Goal: Information Seeking & Learning: Check status

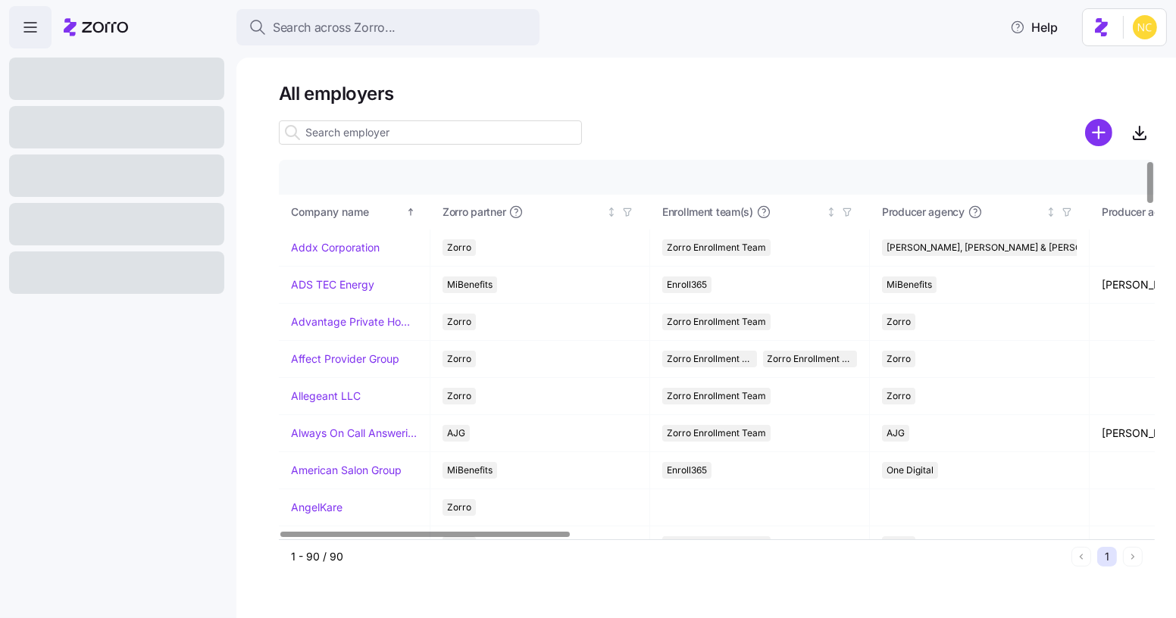
click at [585, 146] on div at bounding box center [717, 132] width 876 height 30
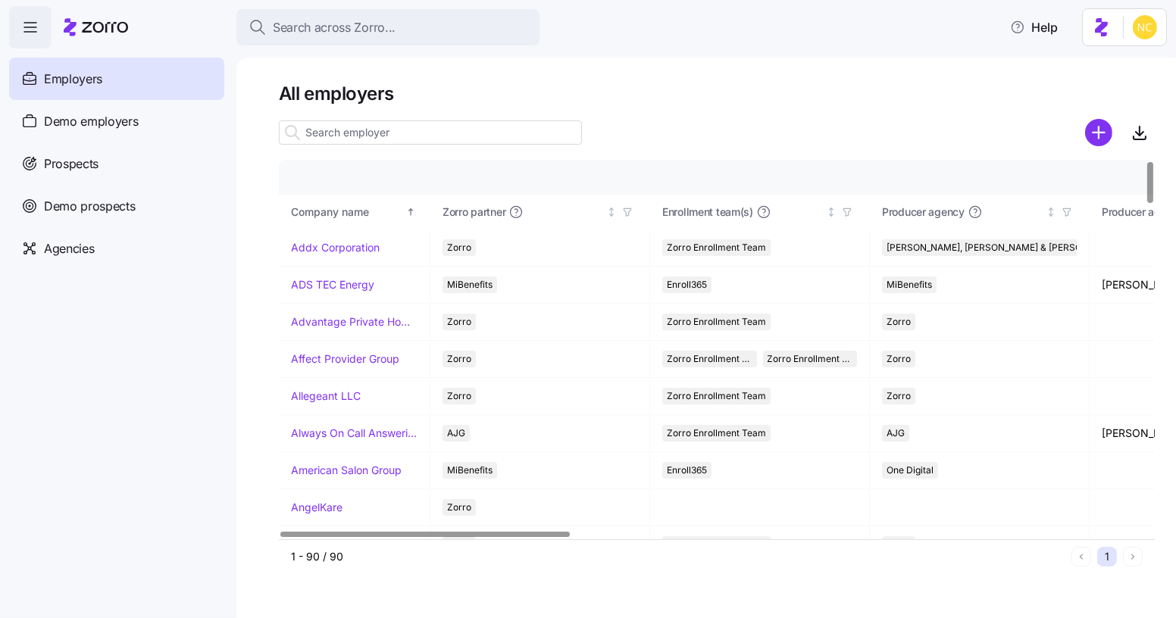
click at [582, 138] on div at bounding box center [717, 132] width 876 height 30
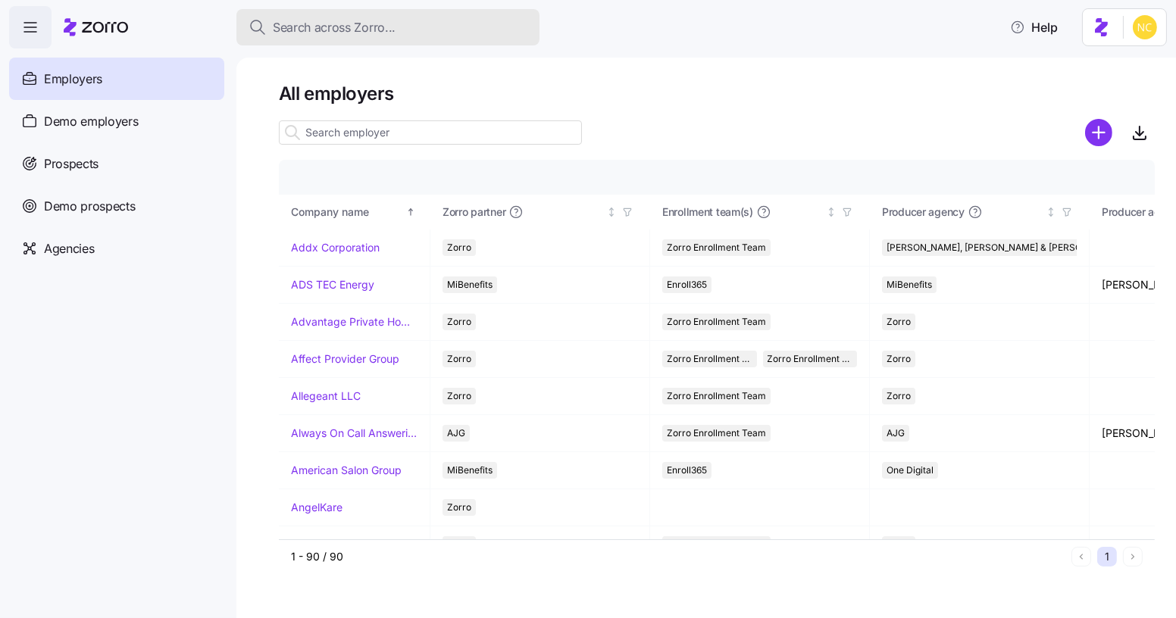
click at [426, 22] on div "Search across Zorro..." at bounding box center [387, 27] width 279 height 19
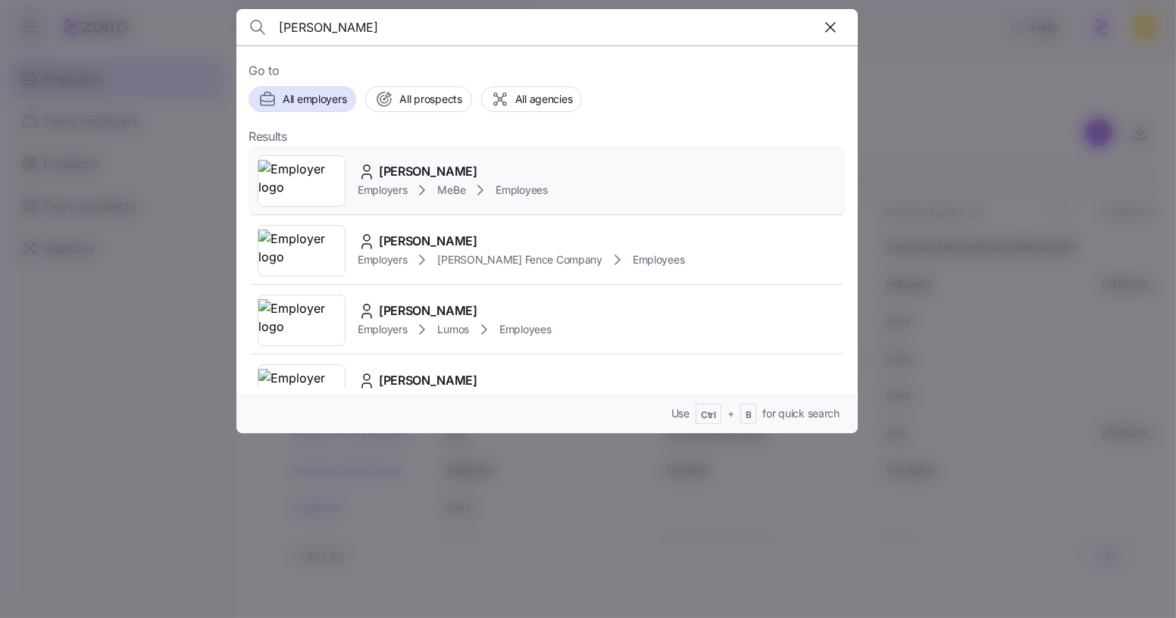
type input "courtney parks"
click at [557, 195] on div "Courtney Parks Employers MeBe Employees" at bounding box center [546, 181] width 597 height 70
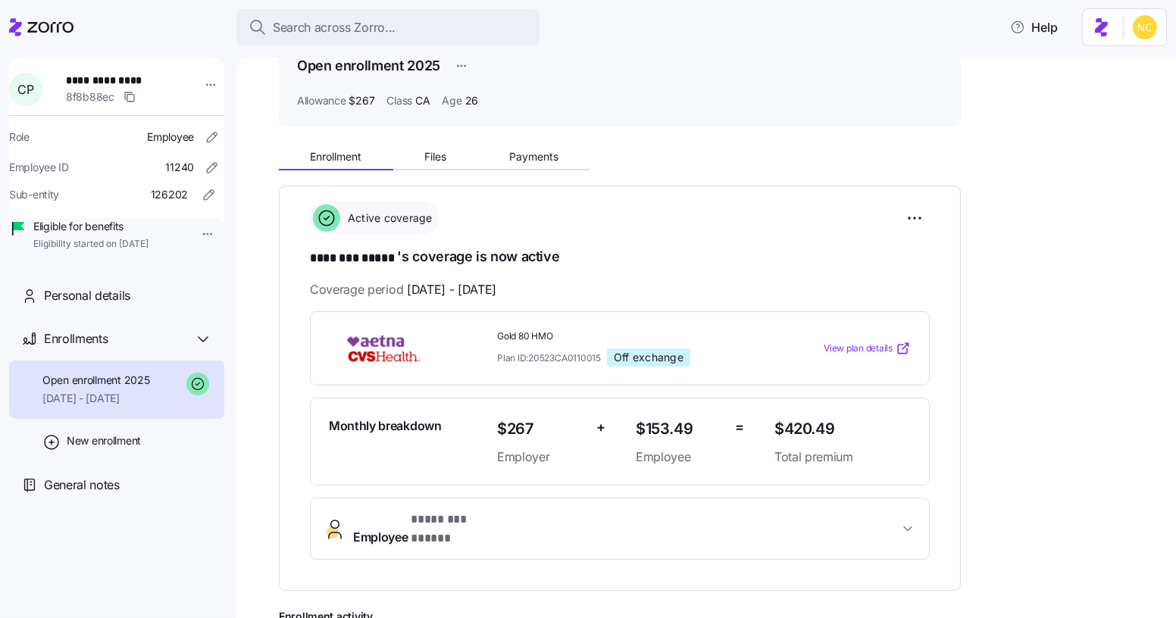
scroll to position [79, 0]
click at [452, 167] on button "Files" at bounding box center [435, 158] width 85 height 23
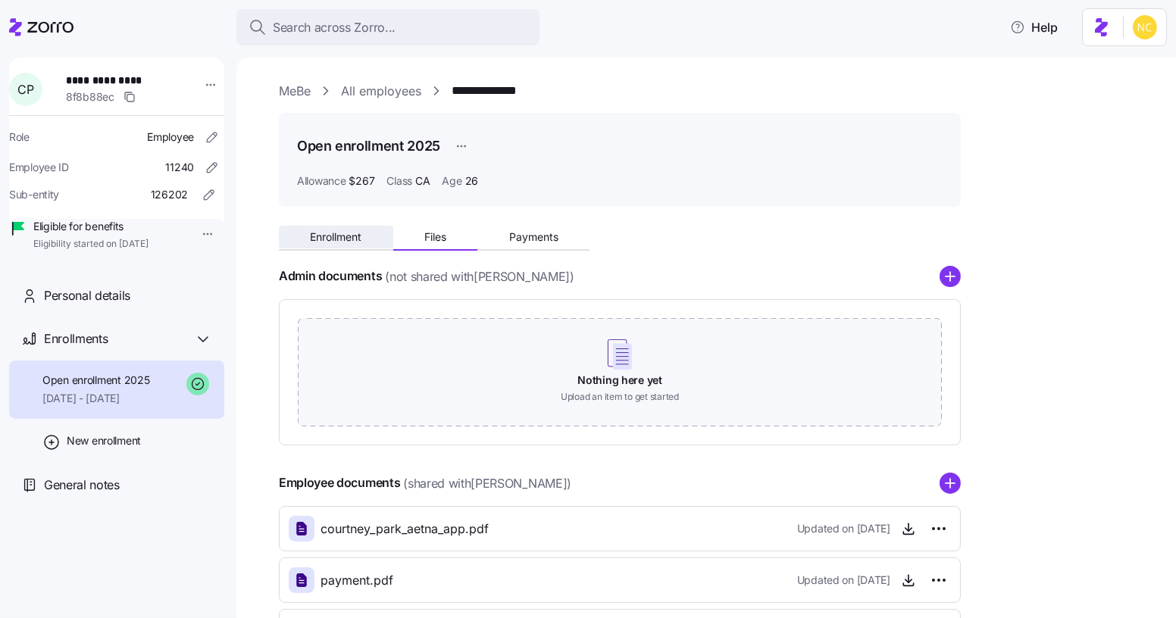
click at [346, 245] on button "Enrollment" at bounding box center [336, 237] width 114 height 23
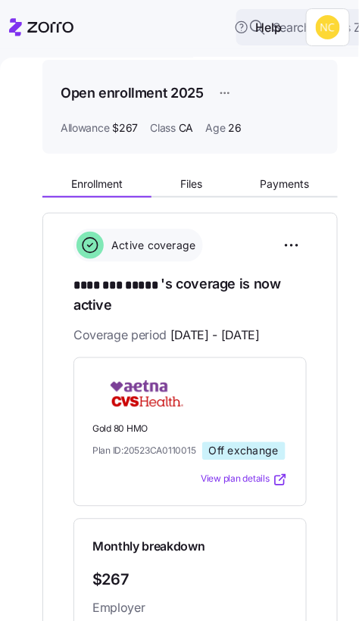
scroll to position [16, 0]
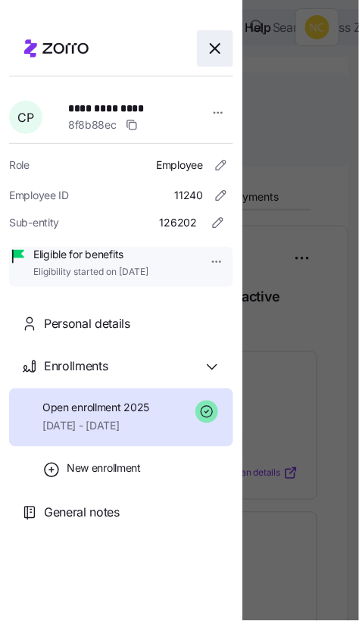
click at [211, 46] on icon "button" at bounding box center [215, 48] width 18 height 18
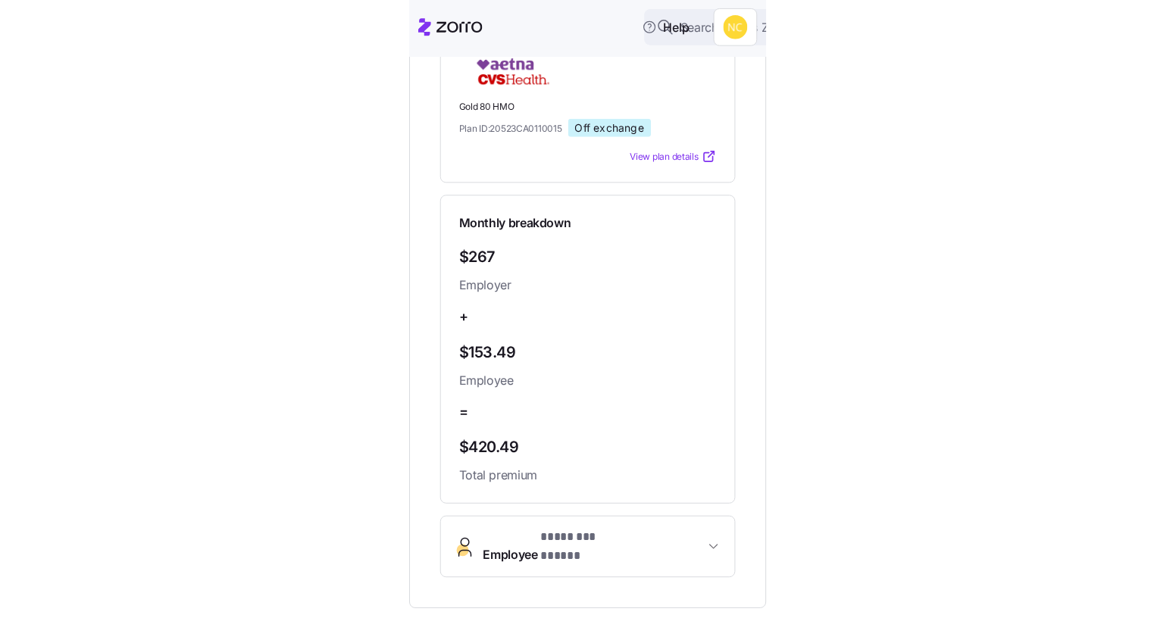
scroll to position [333, 0]
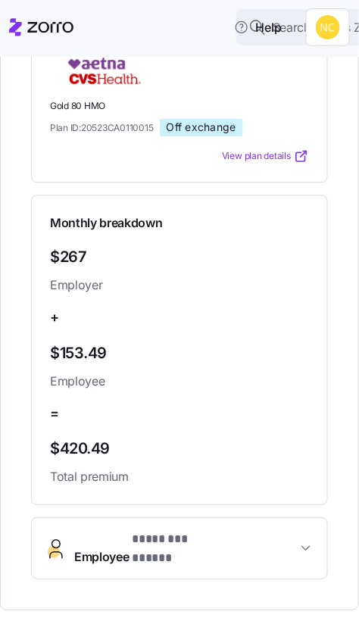
click at [148, 155] on div "View plan details" at bounding box center [179, 156] width 259 height 15
click at [206, 177] on div "Gold 80 HMO Plan ID: 20523CA0110015 Off exchange View plan details" at bounding box center [179, 109] width 297 height 149
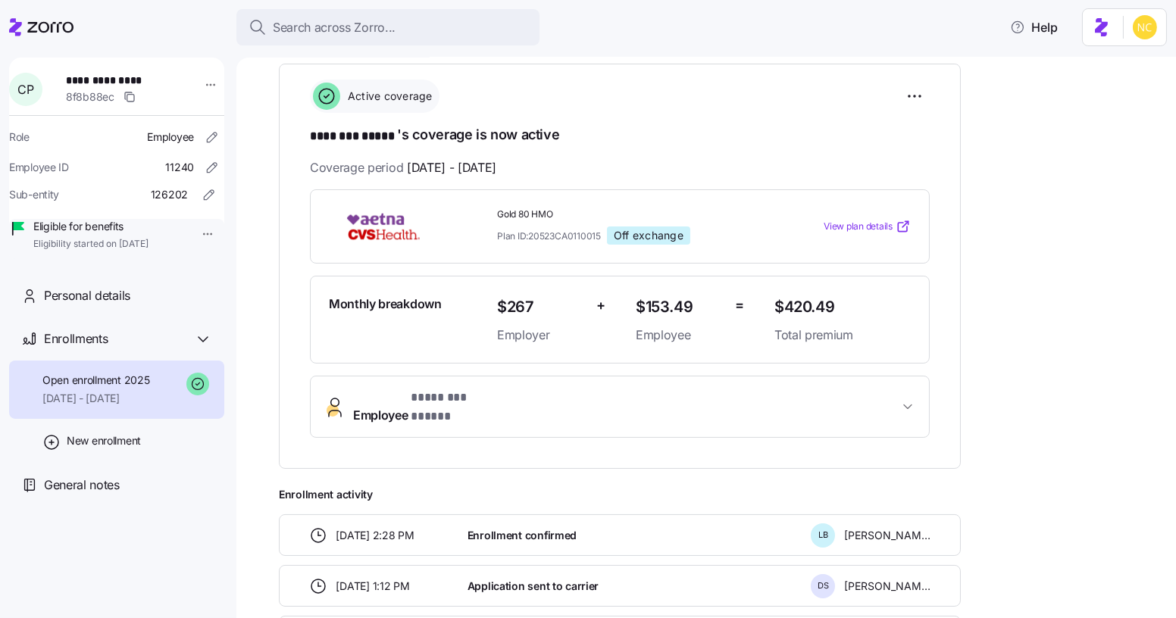
scroll to position [204, 0]
click at [1075, 322] on div "**********" at bounding box center [717, 335] width 876 height 641
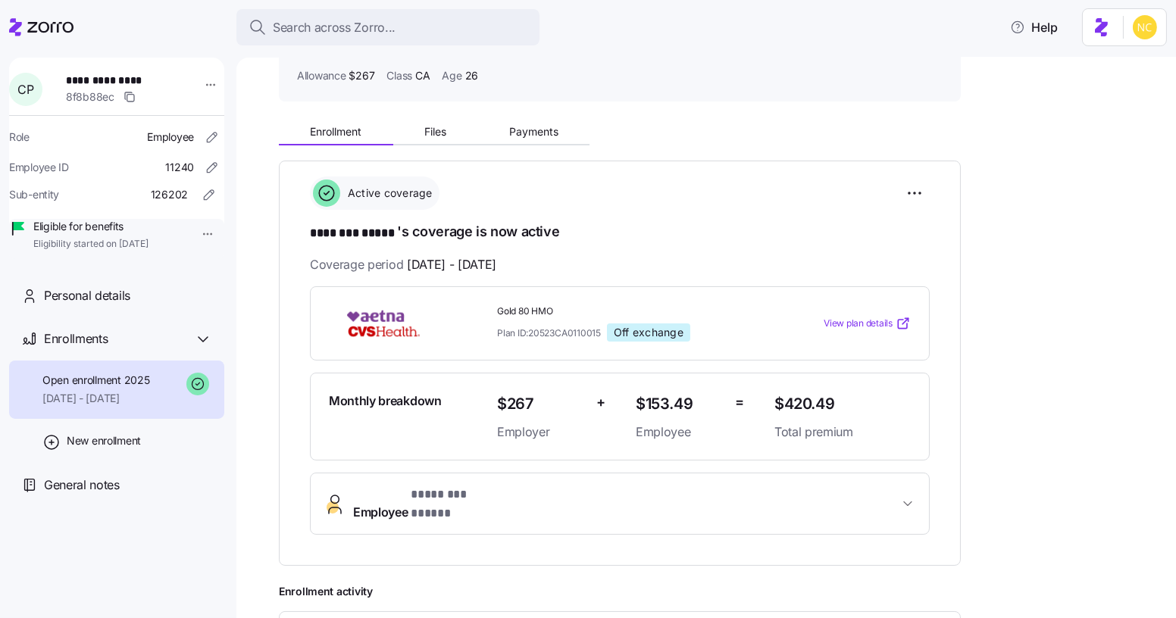
scroll to position [104, 0]
click at [1078, 305] on div "**********" at bounding box center [717, 435] width 876 height 641
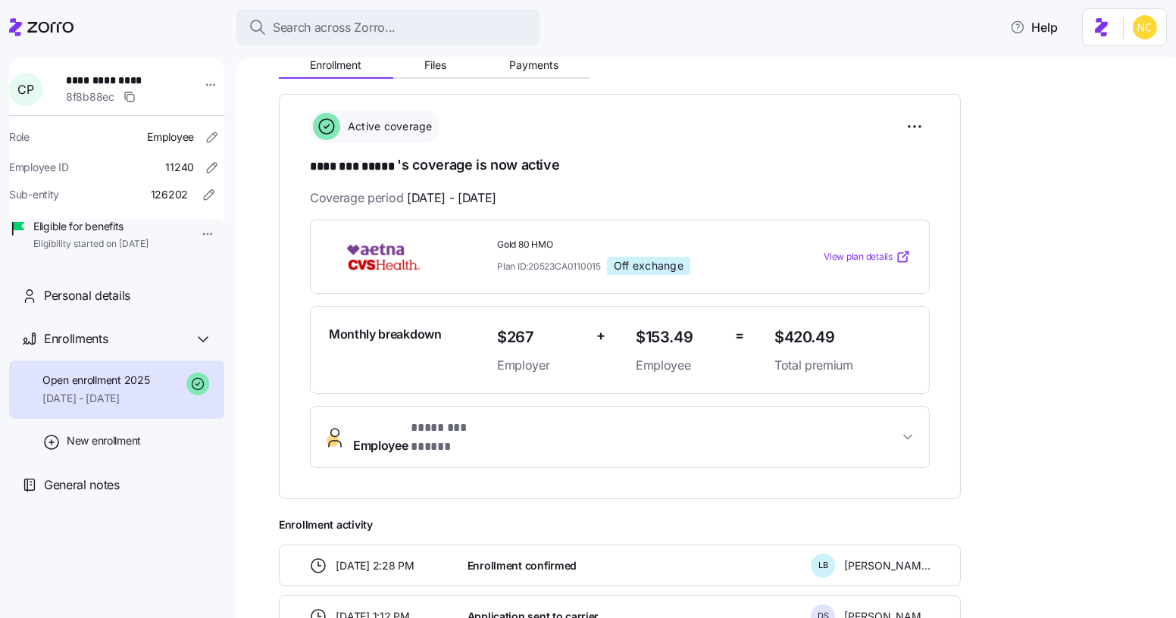
click at [625, 433] on span "Employee * ******** ***** *" at bounding box center [625, 437] width 545 height 36
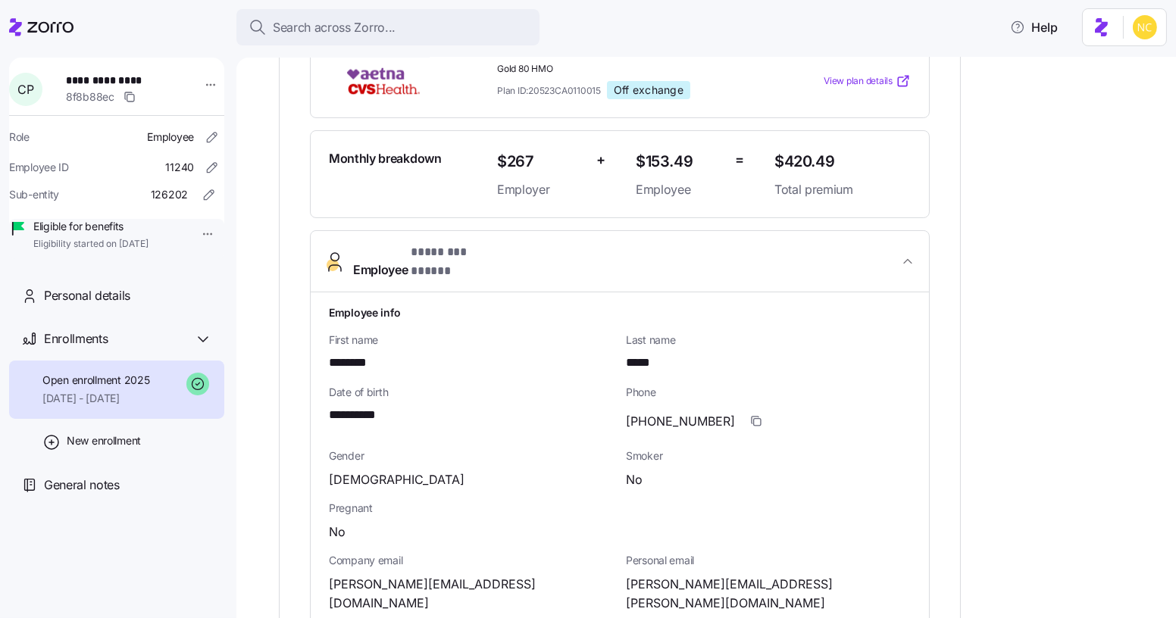
scroll to position [348, 0]
click at [1081, 262] on div "**********" at bounding box center [717, 587] width 876 height 1433
click at [1046, 361] on div "**********" at bounding box center [717, 587] width 876 height 1433
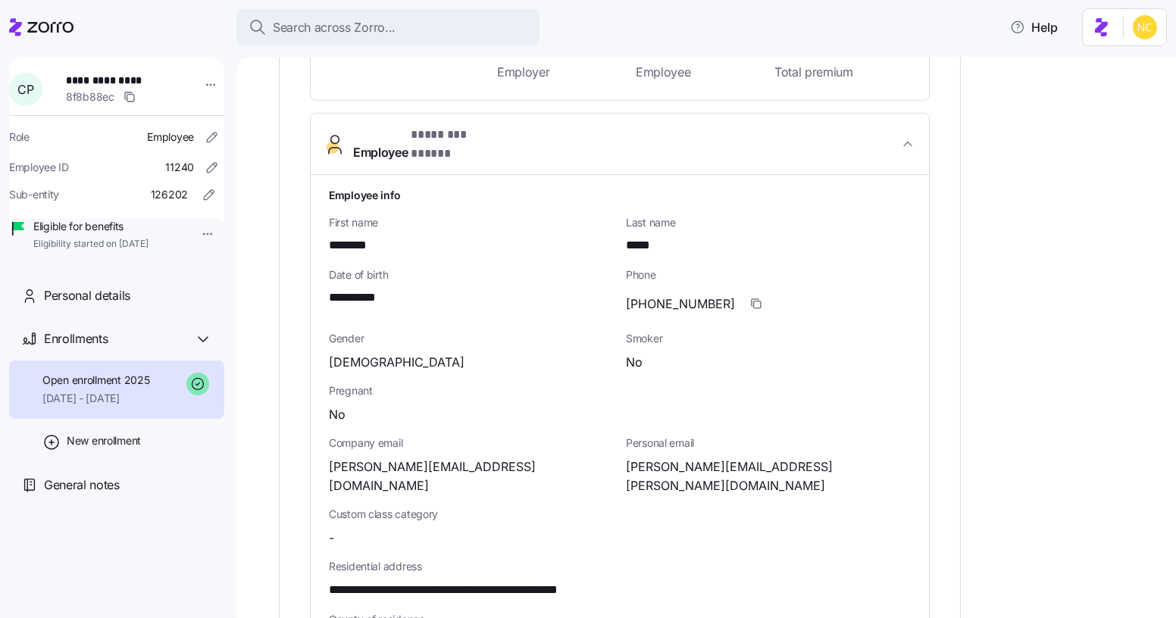
scroll to position [464, 0]
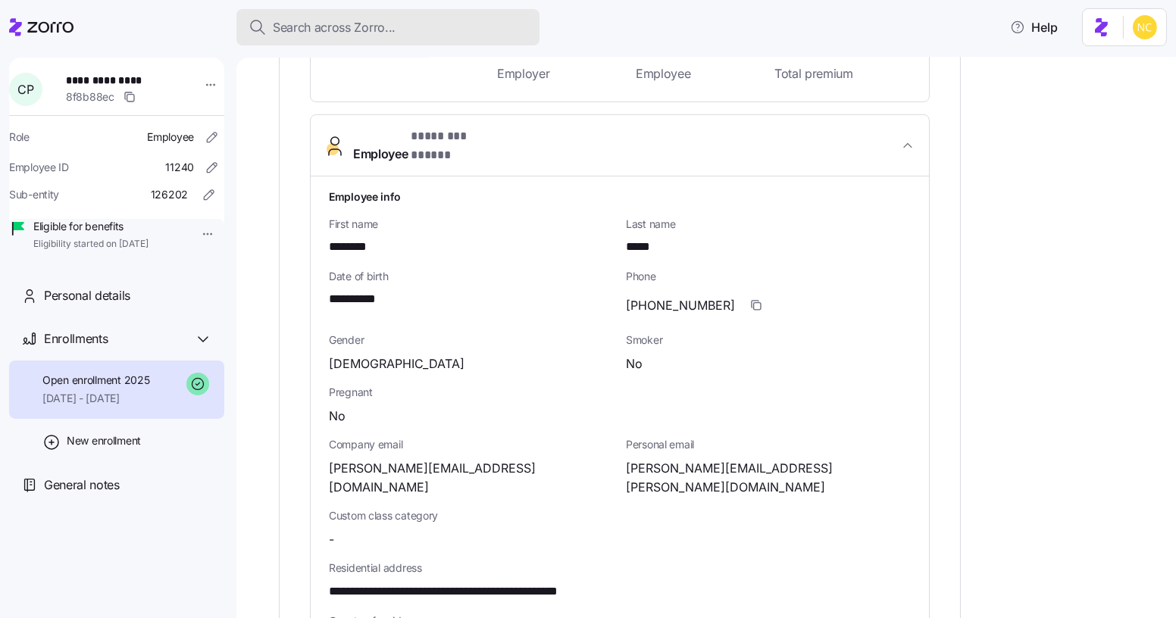
click at [345, 20] on span "Search across Zorro..." at bounding box center [334, 27] width 123 height 19
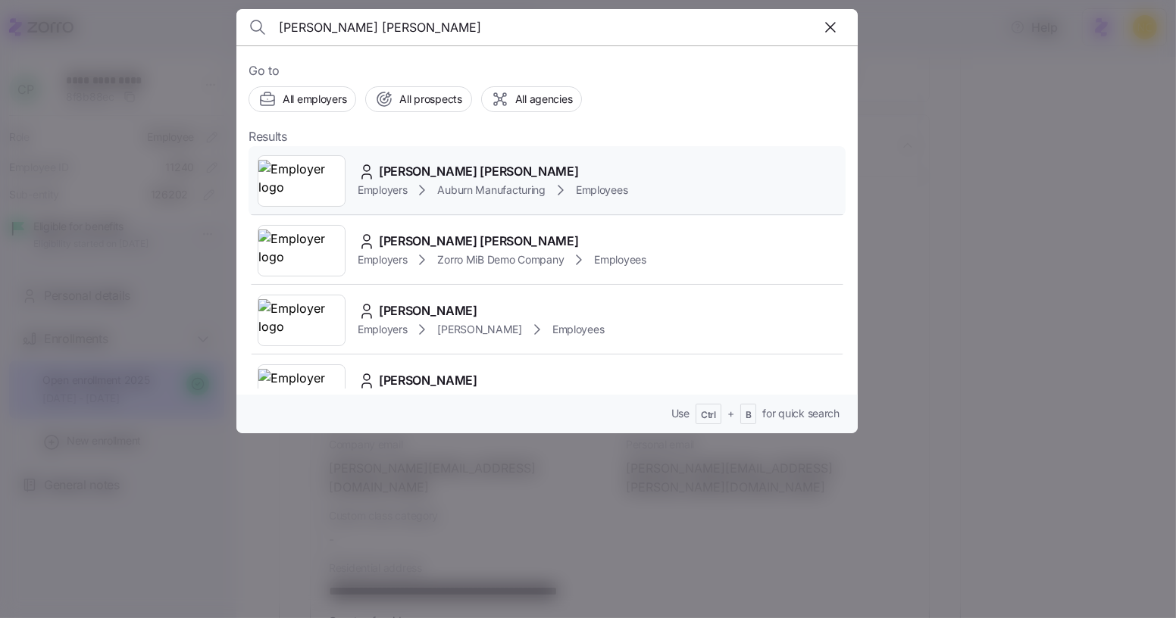
type input "connor hanes"
click at [388, 158] on div "Connor Hanes Employers Auburn Manufacturing Employees" at bounding box center [546, 181] width 597 height 70
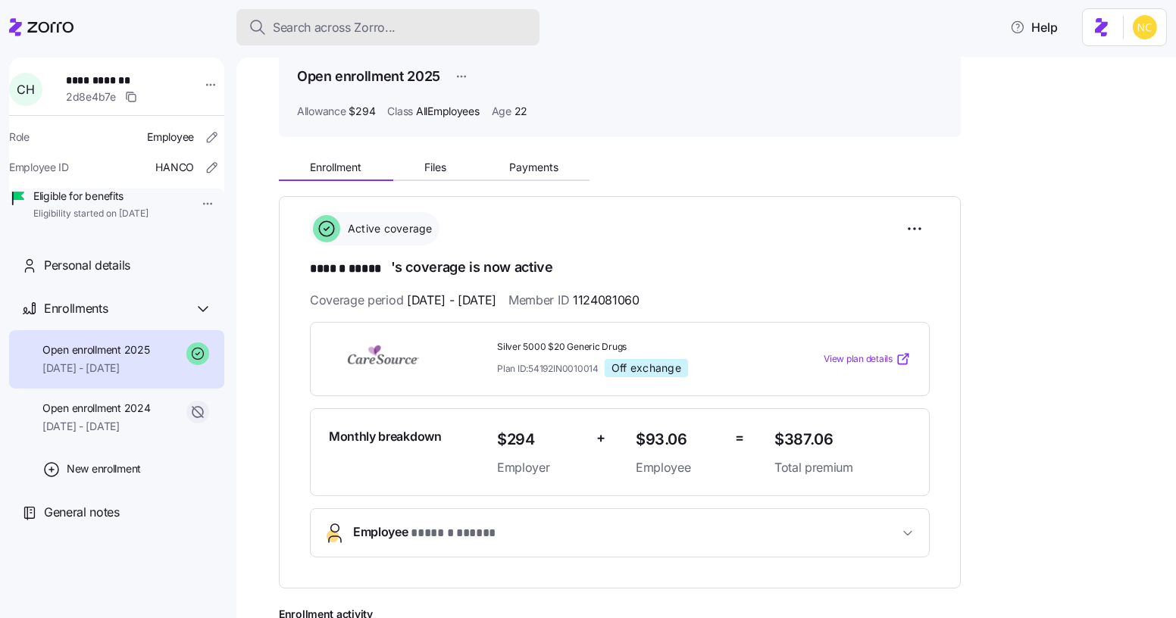
scroll to position [14, 0]
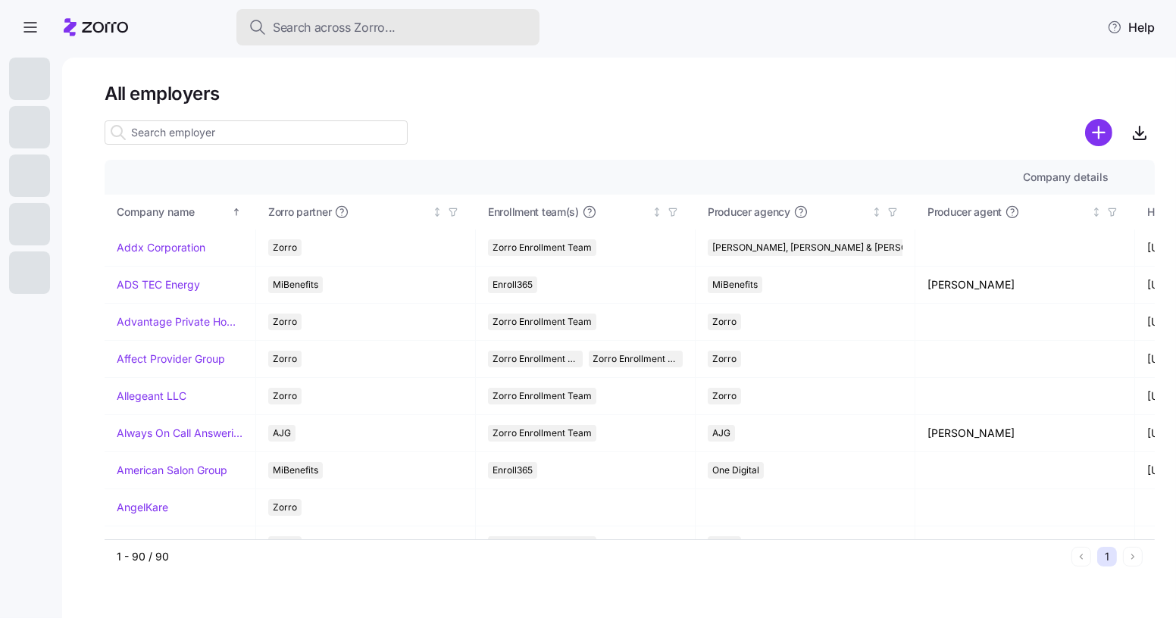
click at [463, 18] on div "Search across Zorro..." at bounding box center [387, 27] width 279 height 19
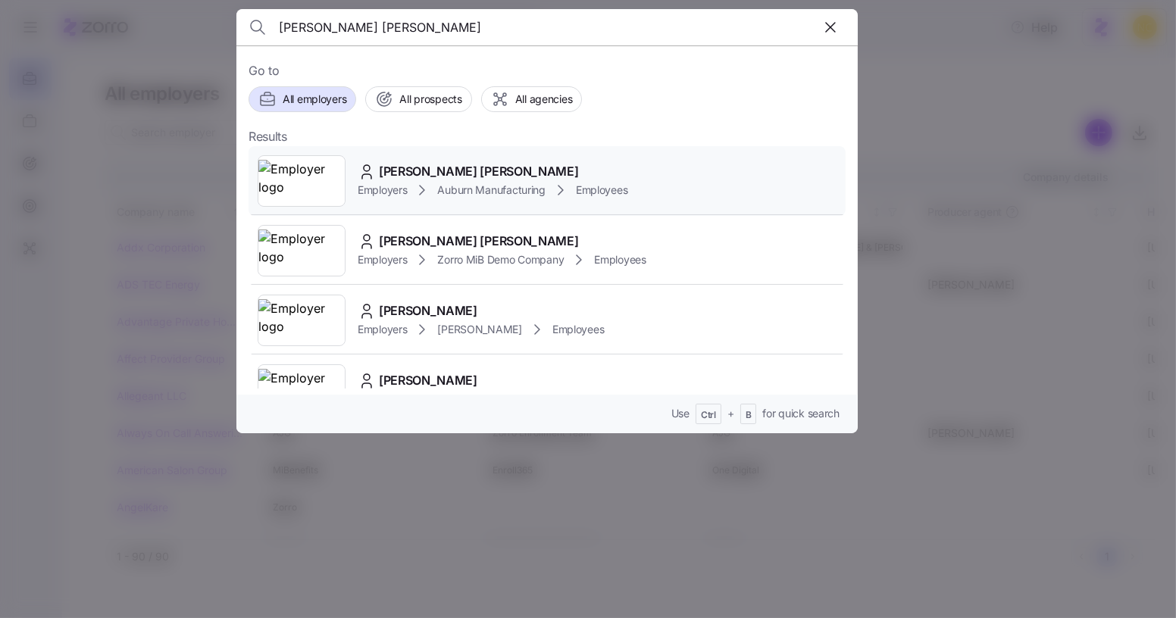
type input "connor hanes"
click at [404, 177] on span "[PERSON_NAME] [PERSON_NAME]" at bounding box center [478, 171] width 199 height 19
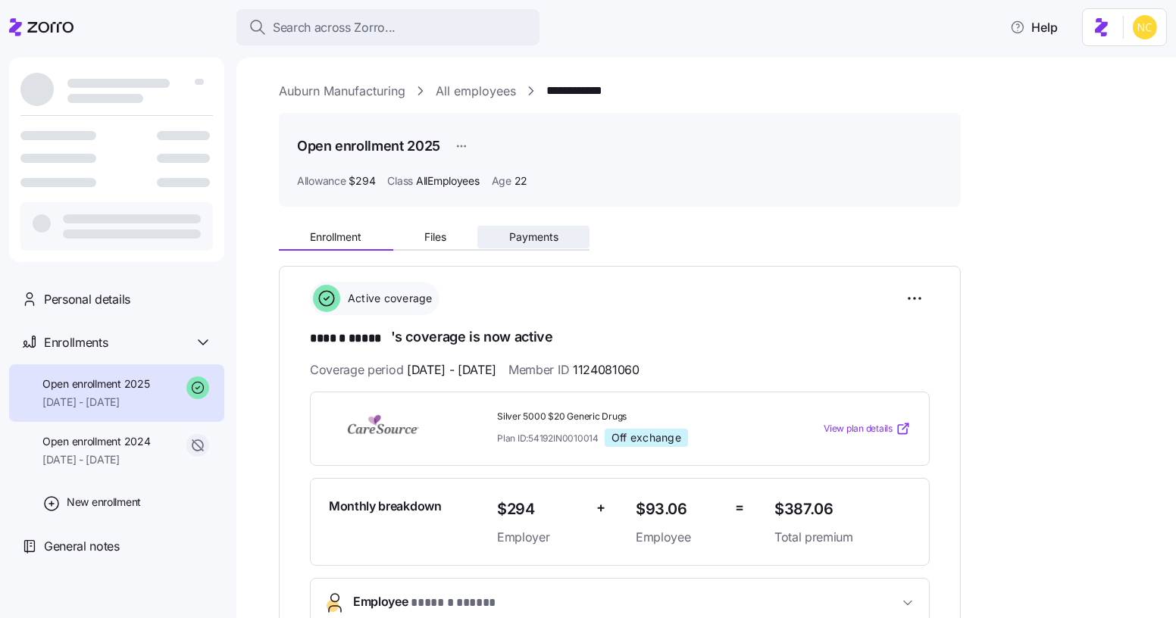
click at [535, 232] on span "Payments" at bounding box center [533, 237] width 49 height 11
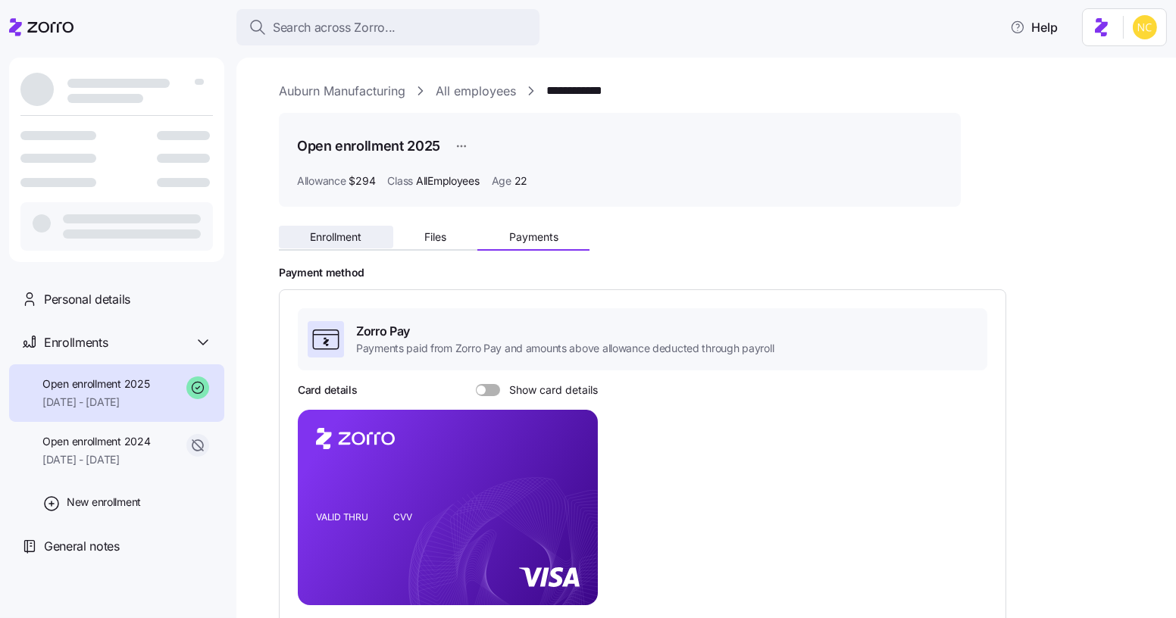
click at [358, 233] on span "Enrollment" at bounding box center [336, 237] width 52 height 11
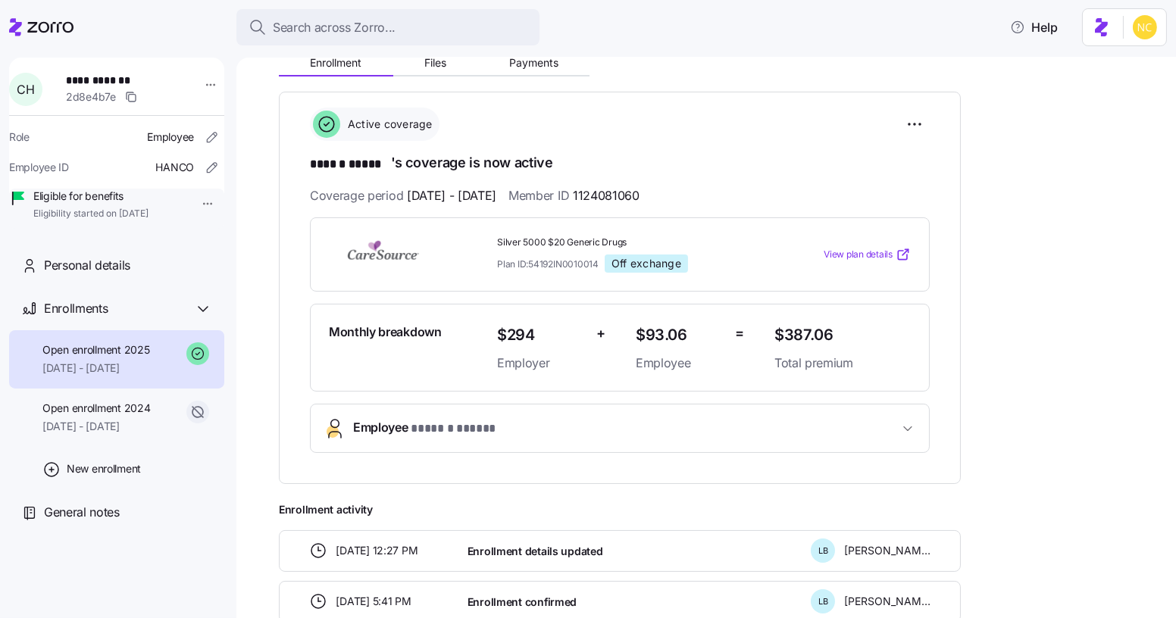
click at [572, 442] on button "Employee * ****** ***** *" at bounding box center [620, 429] width 618 height 48
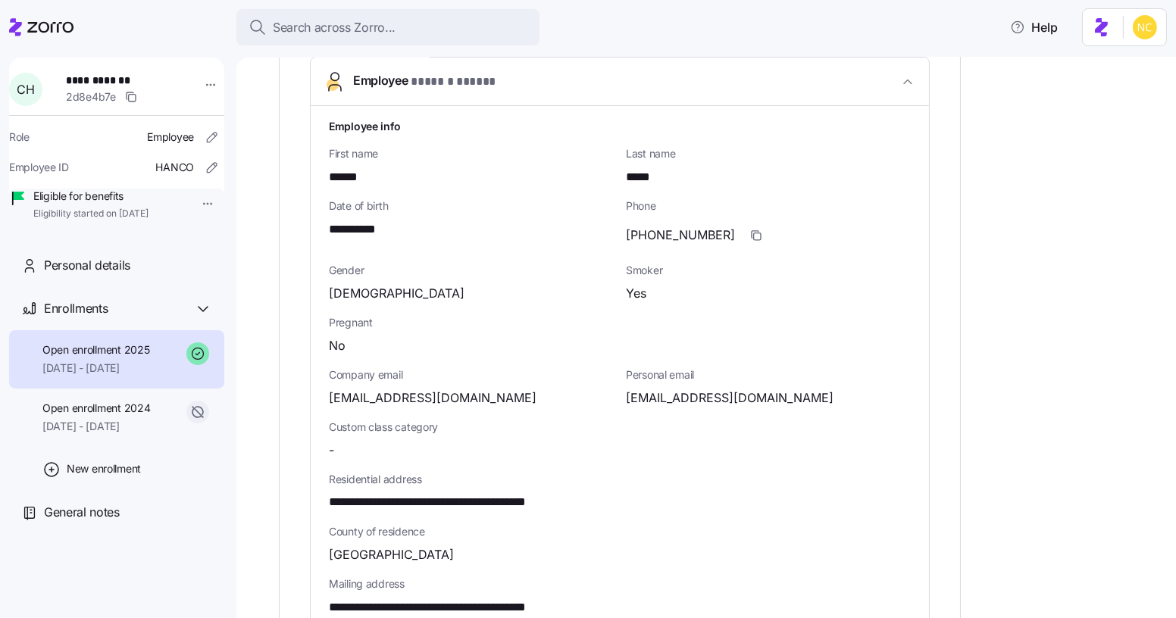
scroll to position [520, 0]
click at [750, 230] on icon "button" at bounding box center [756, 236] width 12 height 12
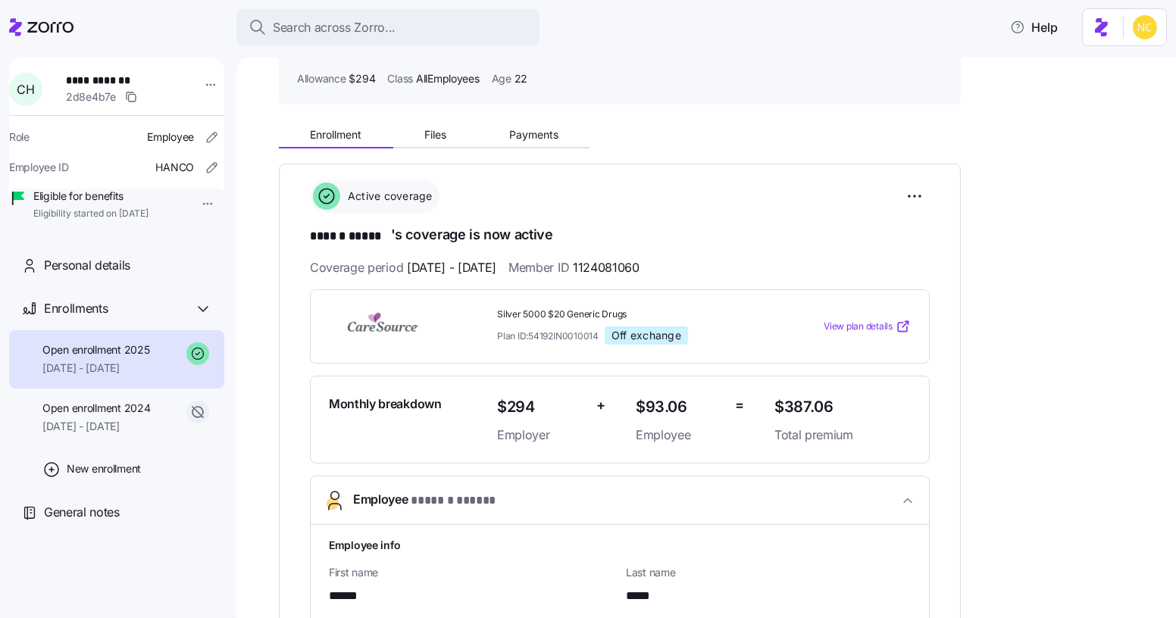
scroll to position [0, 0]
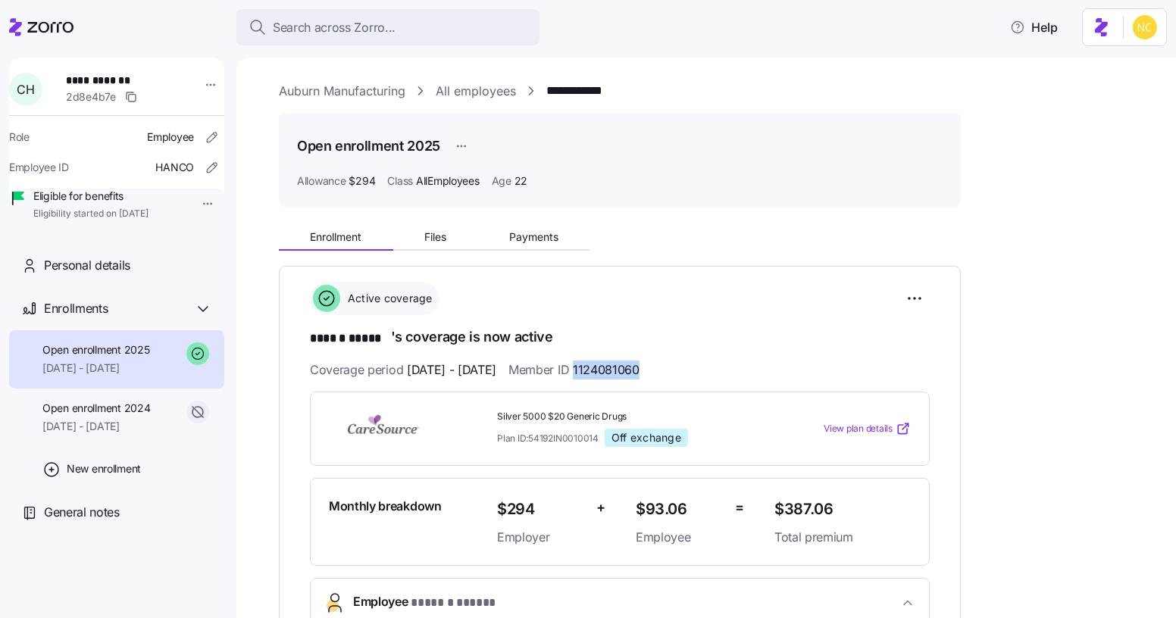
drag, startPoint x: 616, startPoint y: 370, endPoint x: 717, endPoint y: 356, distance: 102.5
copy span "1124081060"
drag, startPoint x: 616, startPoint y: 371, endPoint x: 677, endPoint y: 367, distance: 61.5
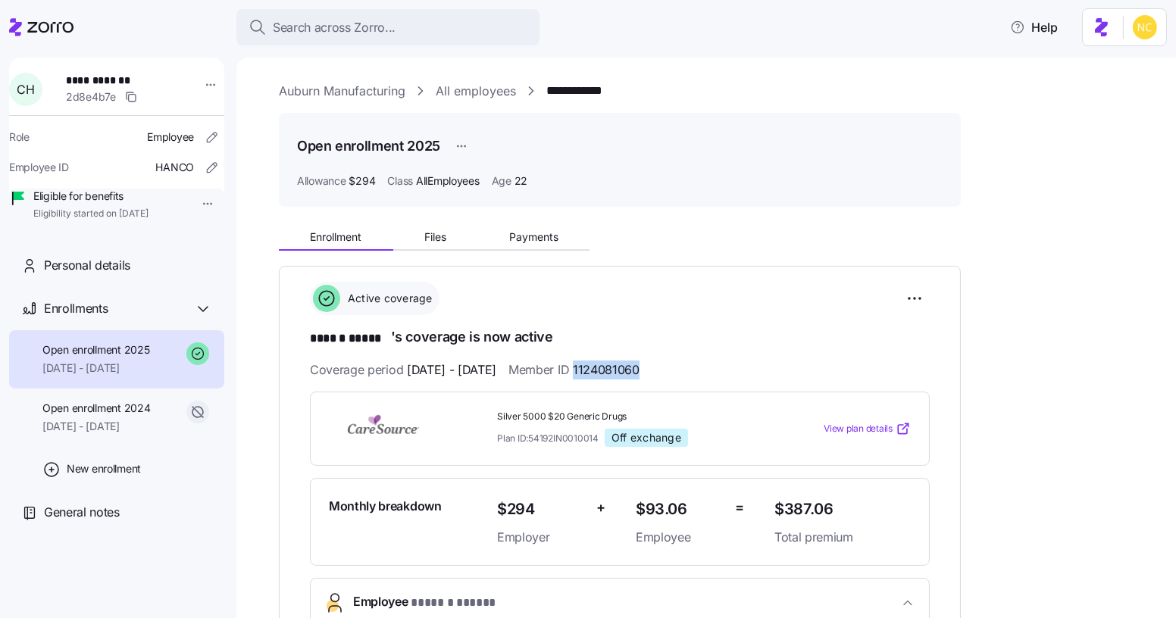
click at [639, 367] on span "1124081060" at bounding box center [606, 370] width 67 height 19
copy span "1124081060"
click at [538, 243] on button "Payments" at bounding box center [533, 237] width 112 height 23
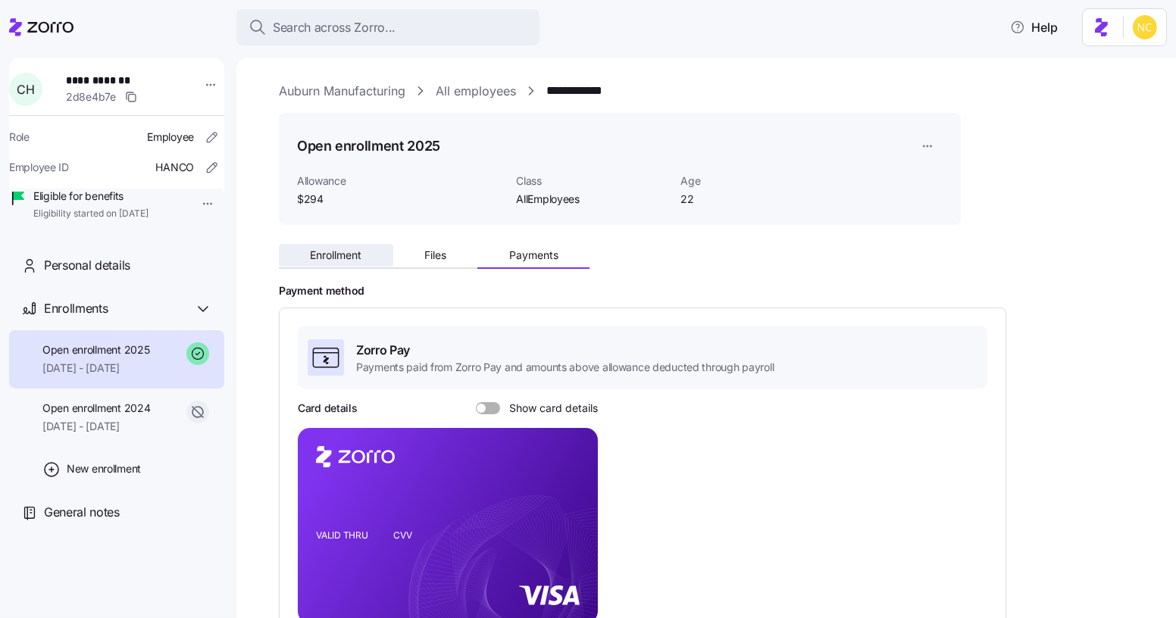
click at [333, 263] on button "Enrollment" at bounding box center [336, 255] width 114 height 23
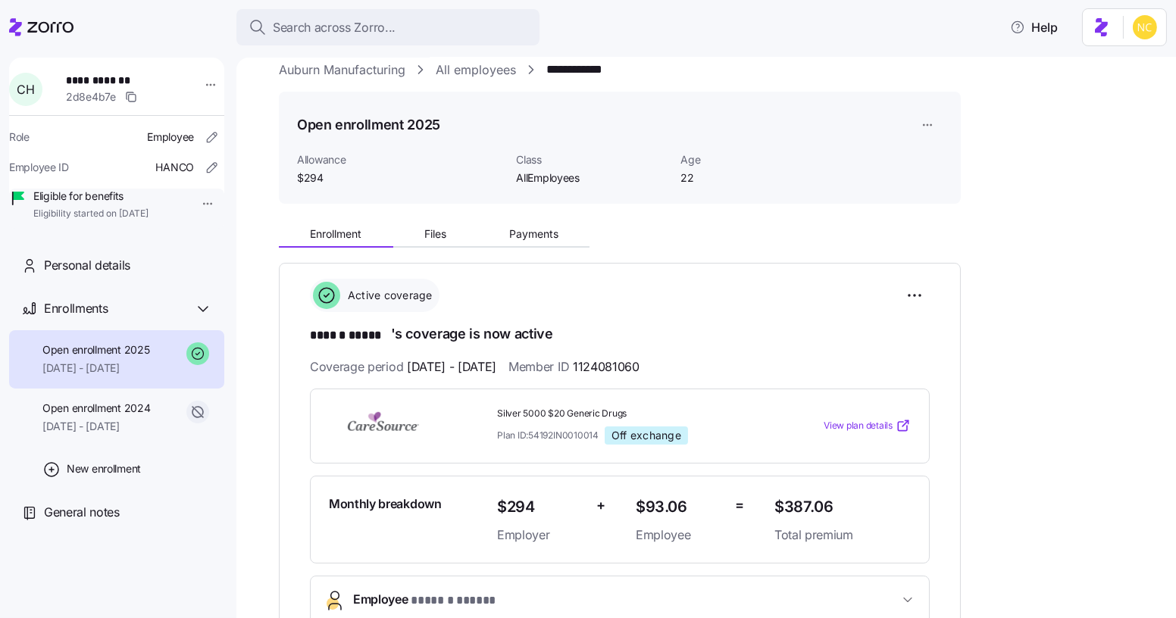
scroll to position [23, 0]
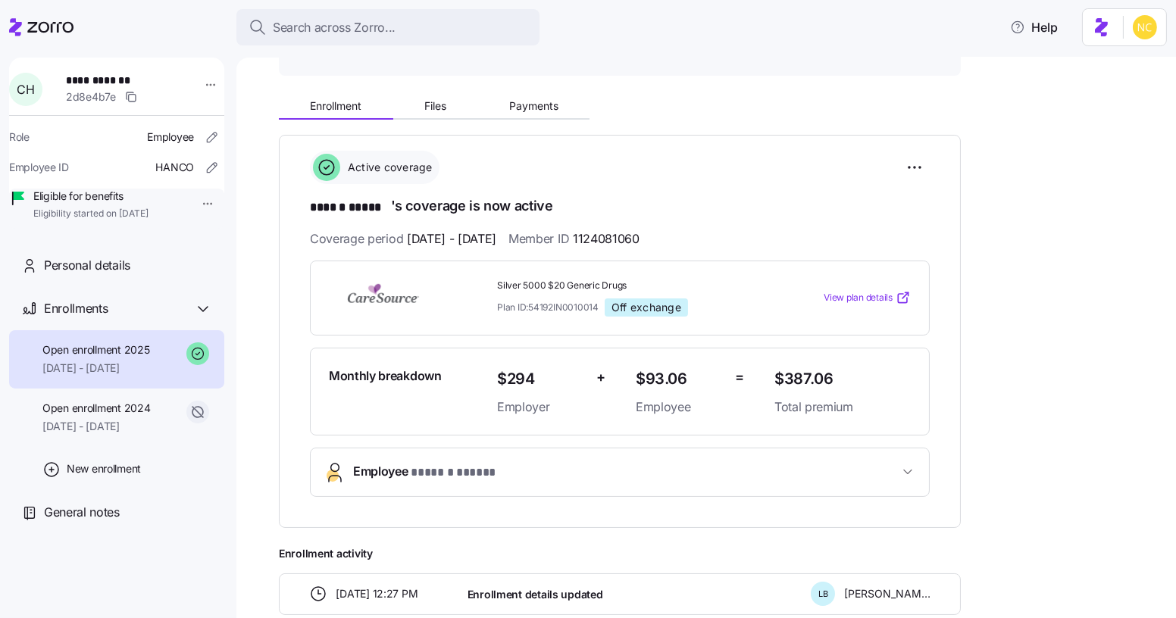
scroll to position [150, 0]
